Goal: Task Accomplishment & Management: Use online tool/utility

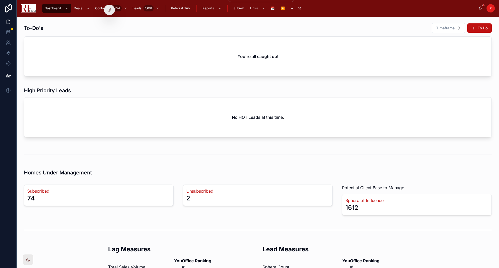
click at [214, 8] on div "Reports" at bounding box center [211, 8] width 21 height 8
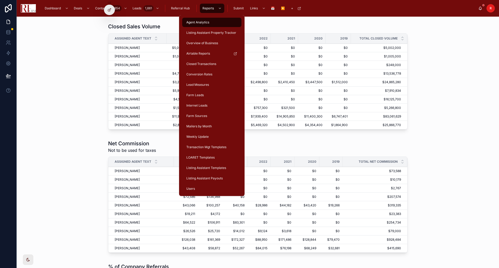
click at [203, 169] on span "Listing Assistant Templates" at bounding box center [206, 168] width 40 height 4
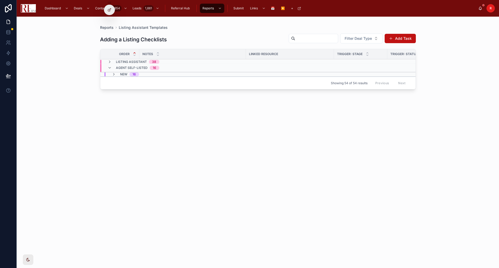
click at [114, 74] on icon at bounding box center [114, 74] width 4 height 4
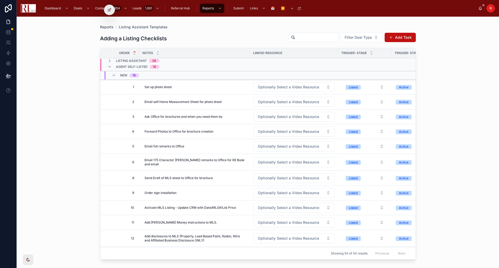
click at [111, 74] on div "NEW 16" at bounding box center [125, 75] width 40 height 8
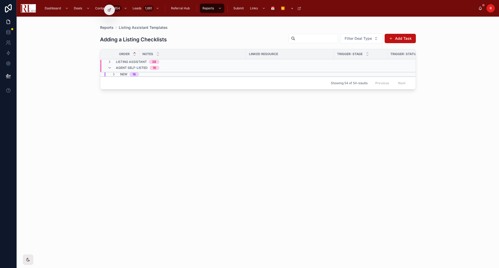
click at [109, 62] on icon at bounding box center [110, 62] width 4 height 4
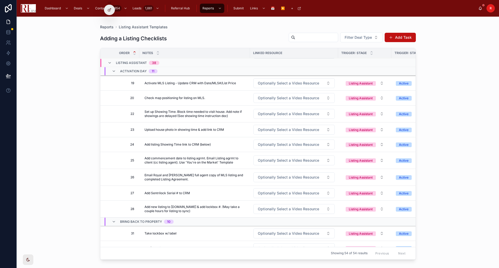
scroll to position [274, 0]
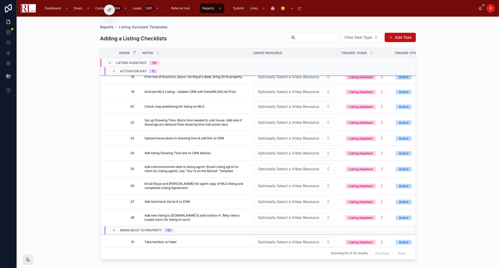
click at [191, 172] on span "Add commencement date to listing agrmt. Email Listing agrmt to client (cc listi…" at bounding box center [194, 169] width 100 height 8
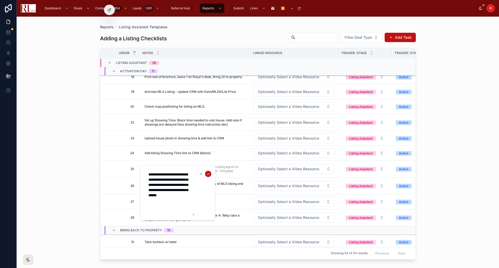
click at [206, 173] on icon "submit" at bounding box center [208, 174] width 4 height 4
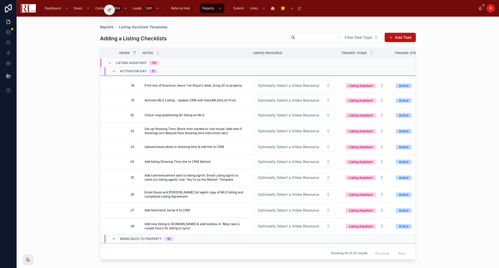
click at [491, 9] on span "R" at bounding box center [490, 8] width 2 height 4
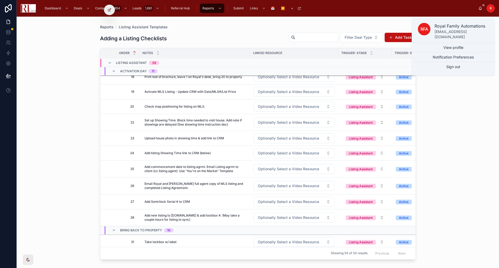
click at [475, 110] on div "Reports Listing Assistant Templates Adding a Listing Checklists Filter Deal Typ…" at bounding box center [258, 142] width 482 height 251
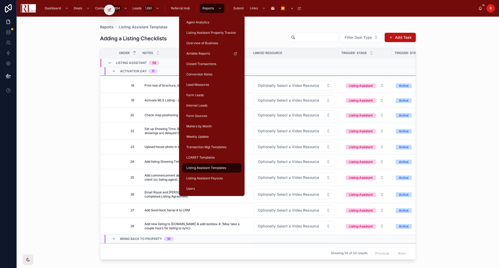
click at [212, 148] on span "Transaction Mgt Templates" at bounding box center [206, 147] width 40 height 4
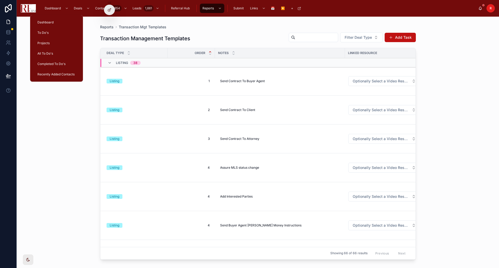
click at [46, 7] on span "Dashboard" at bounding box center [53, 8] width 16 height 4
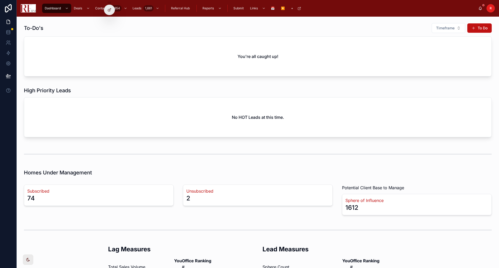
click at [491, 7] on span "R" at bounding box center [490, 8] width 2 height 4
click at [489, 6] on div "R" at bounding box center [490, 8] width 8 height 8
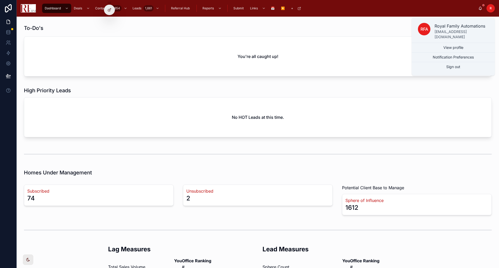
click at [463, 62] on button "Sign out" at bounding box center [452, 66] width 83 height 9
